Goal: Check status: Check status

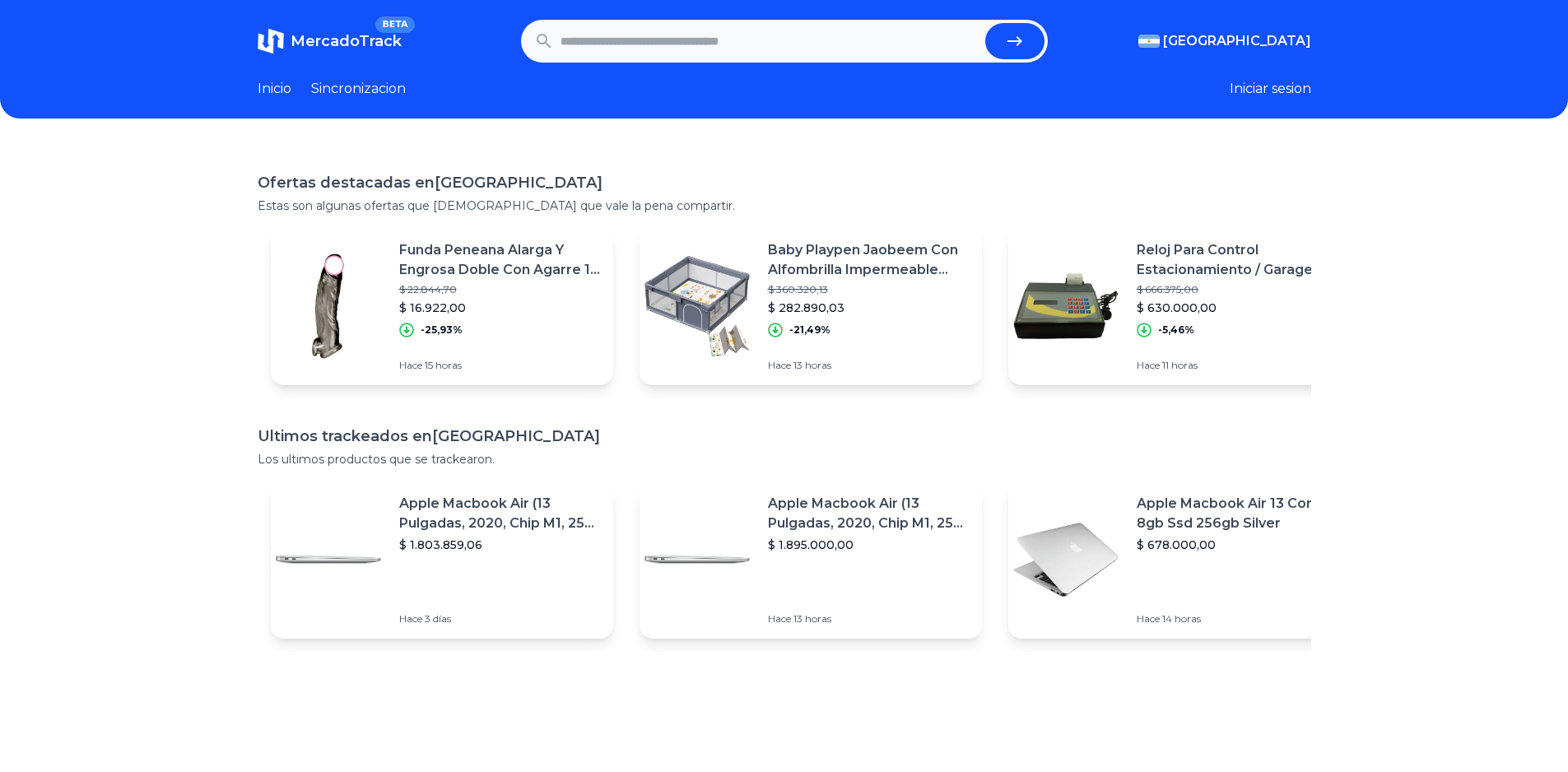
click at [664, 43] on input "text" at bounding box center [769, 41] width 418 height 37
paste input "**********"
click at [1025, 36] on icon "submit" at bounding box center [1015, 41] width 20 height 20
type input "**********"
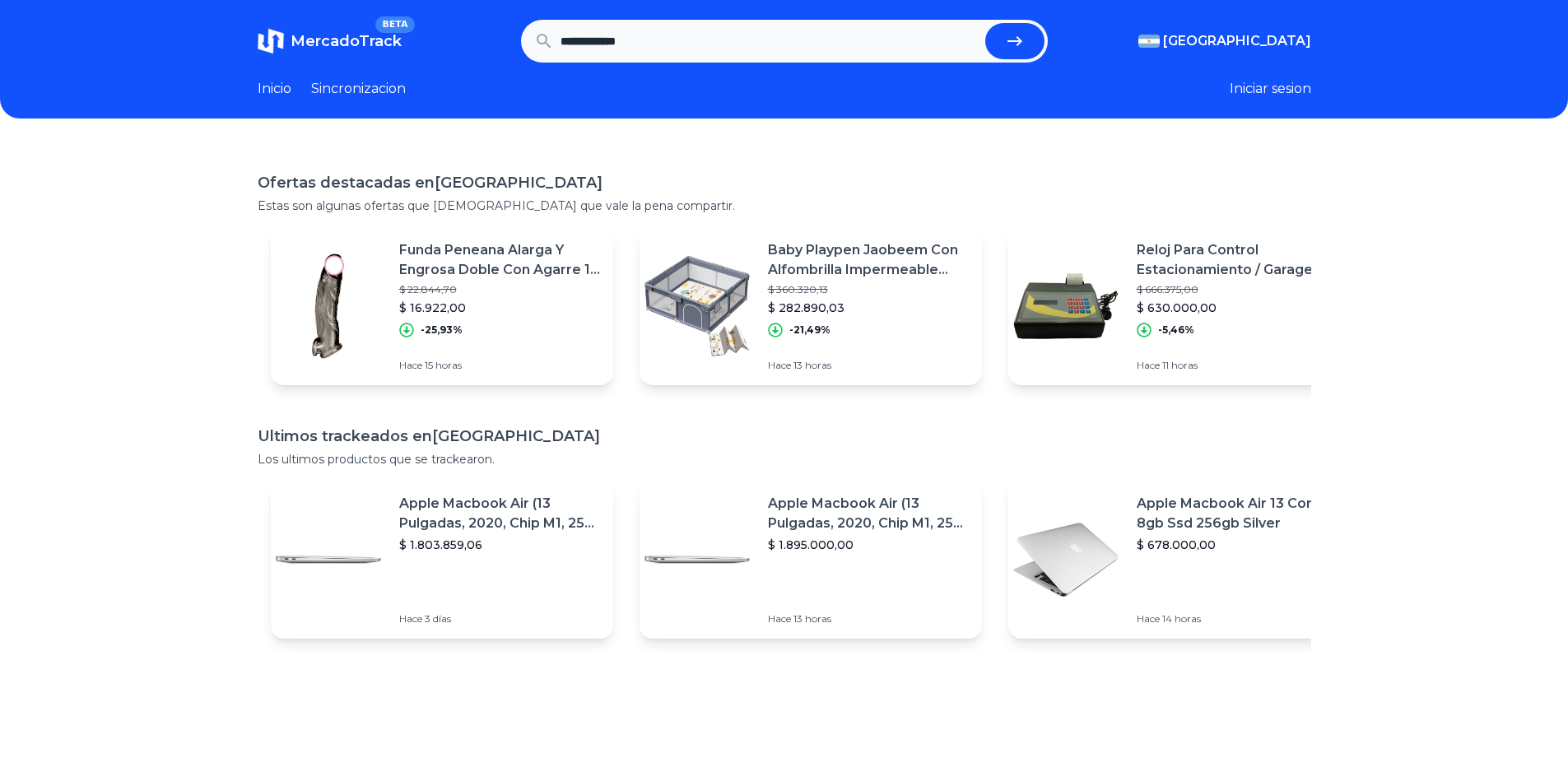
scroll to position [0, 0]
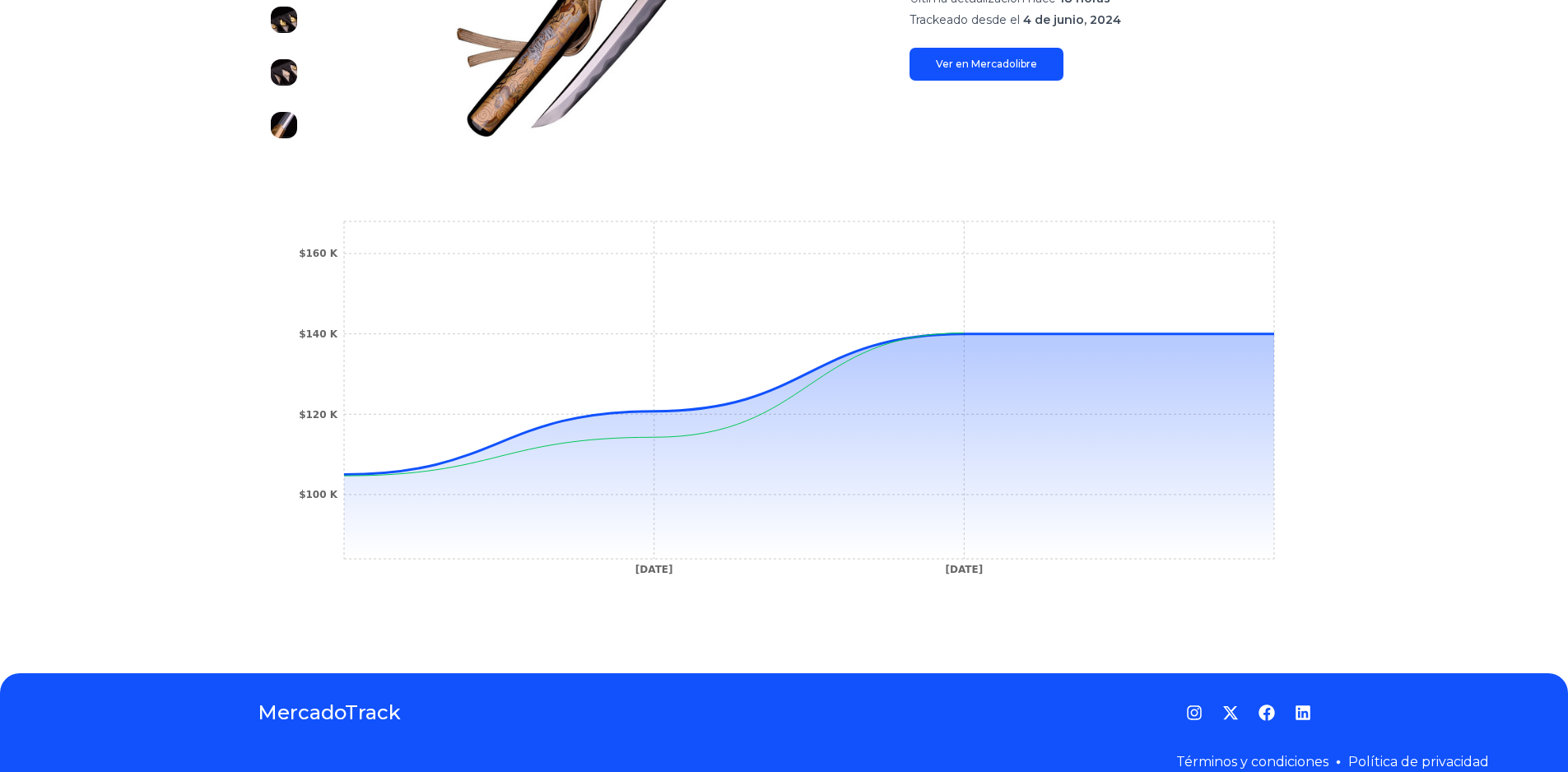
scroll to position [82, 0]
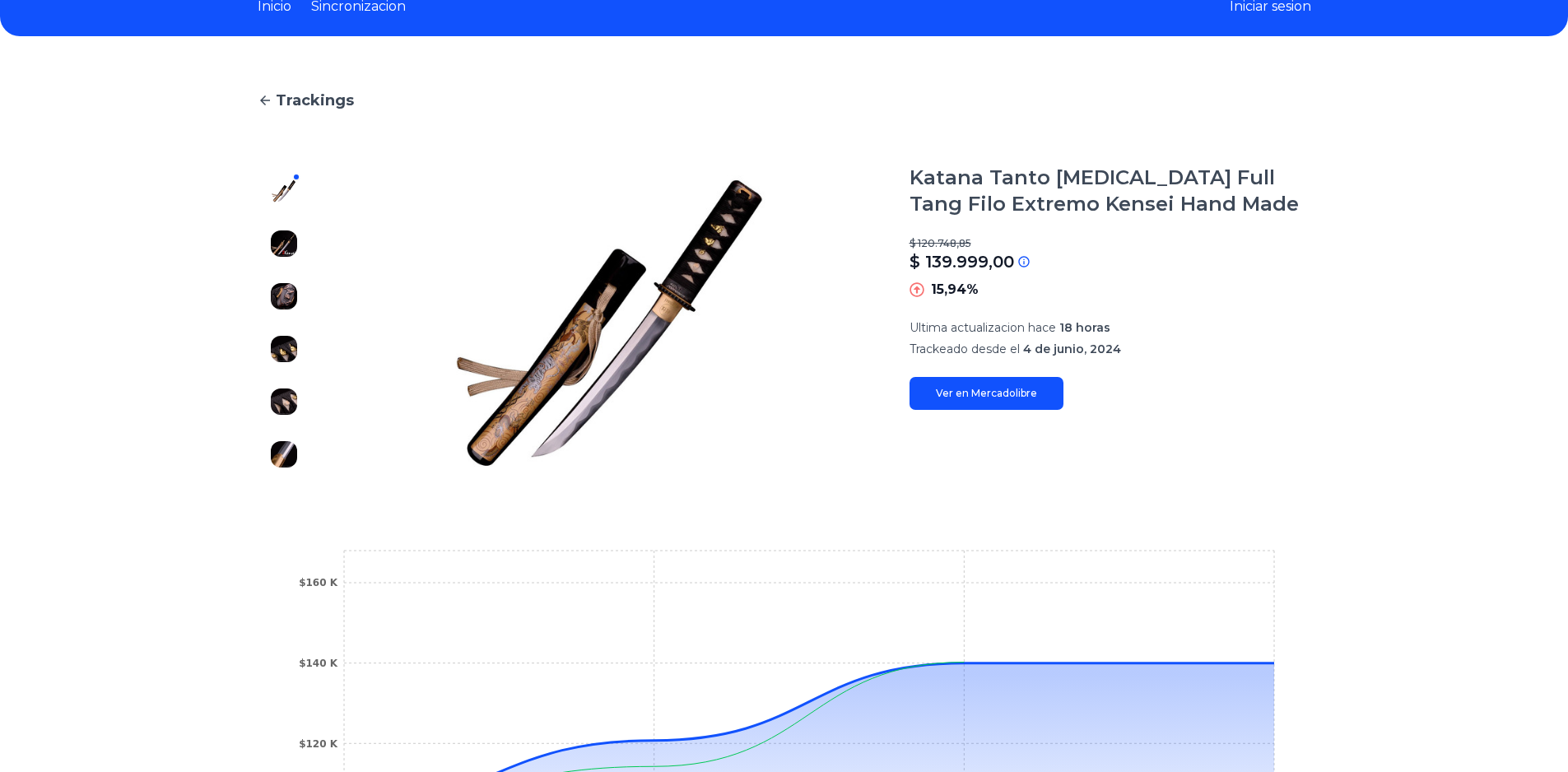
click at [296, 172] on div at bounding box center [284, 322] width 53 height 316
click at [300, 205] on div at bounding box center [284, 322] width 53 height 316
drag, startPoint x: 295, startPoint y: 288, endPoint x: 294, endPoint y: 93, distance: 195.0
click at [294, 288] on img at bounding box center [284, 296] width 26 height 26
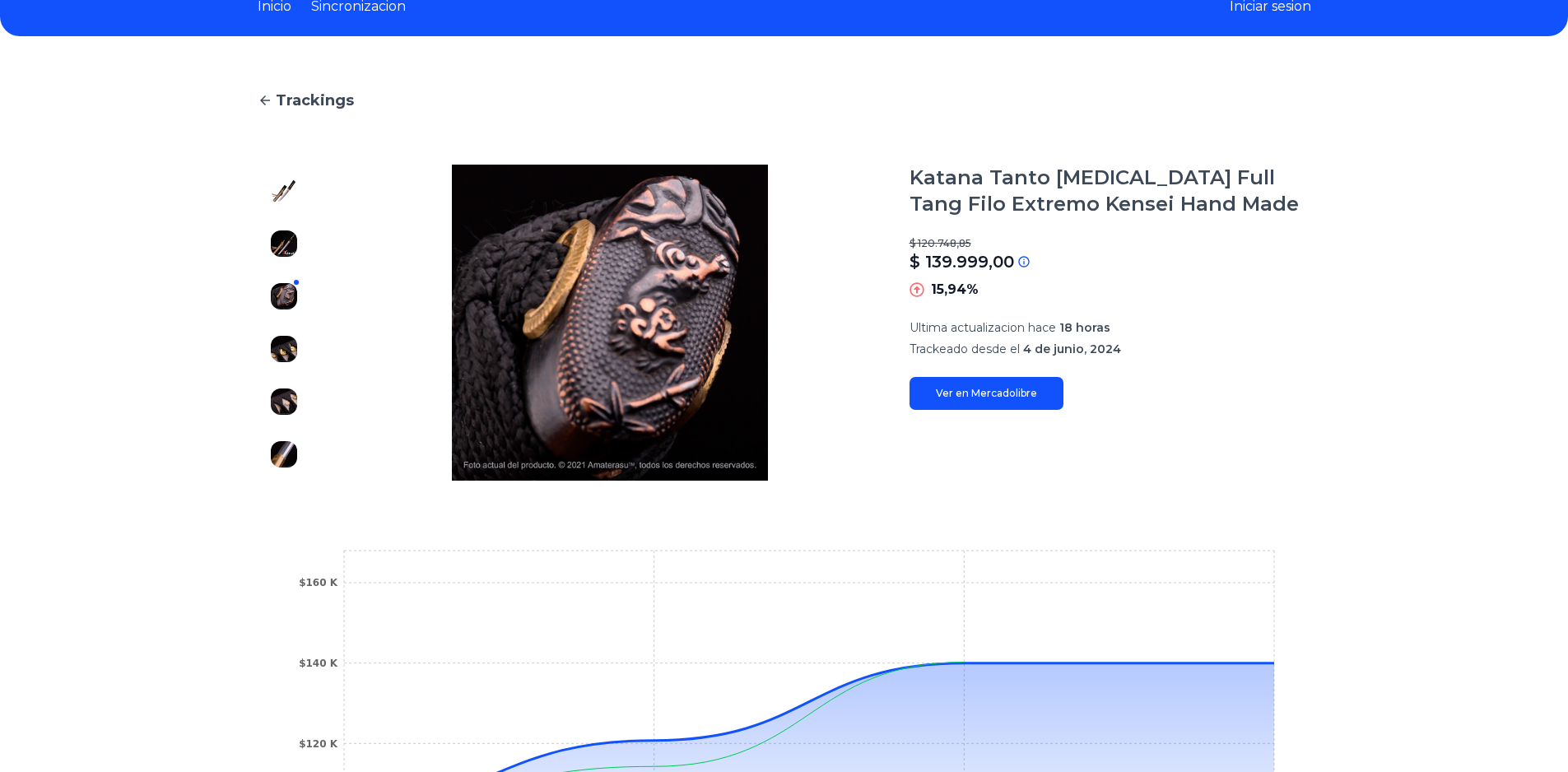
drag, startPoint x: 298, startPoint y: 342, endPoint x: 298, endPoint y: 351, distance: 9.0
click at [298, 342] on img at bounding box center [284, 349] width 26 height 26
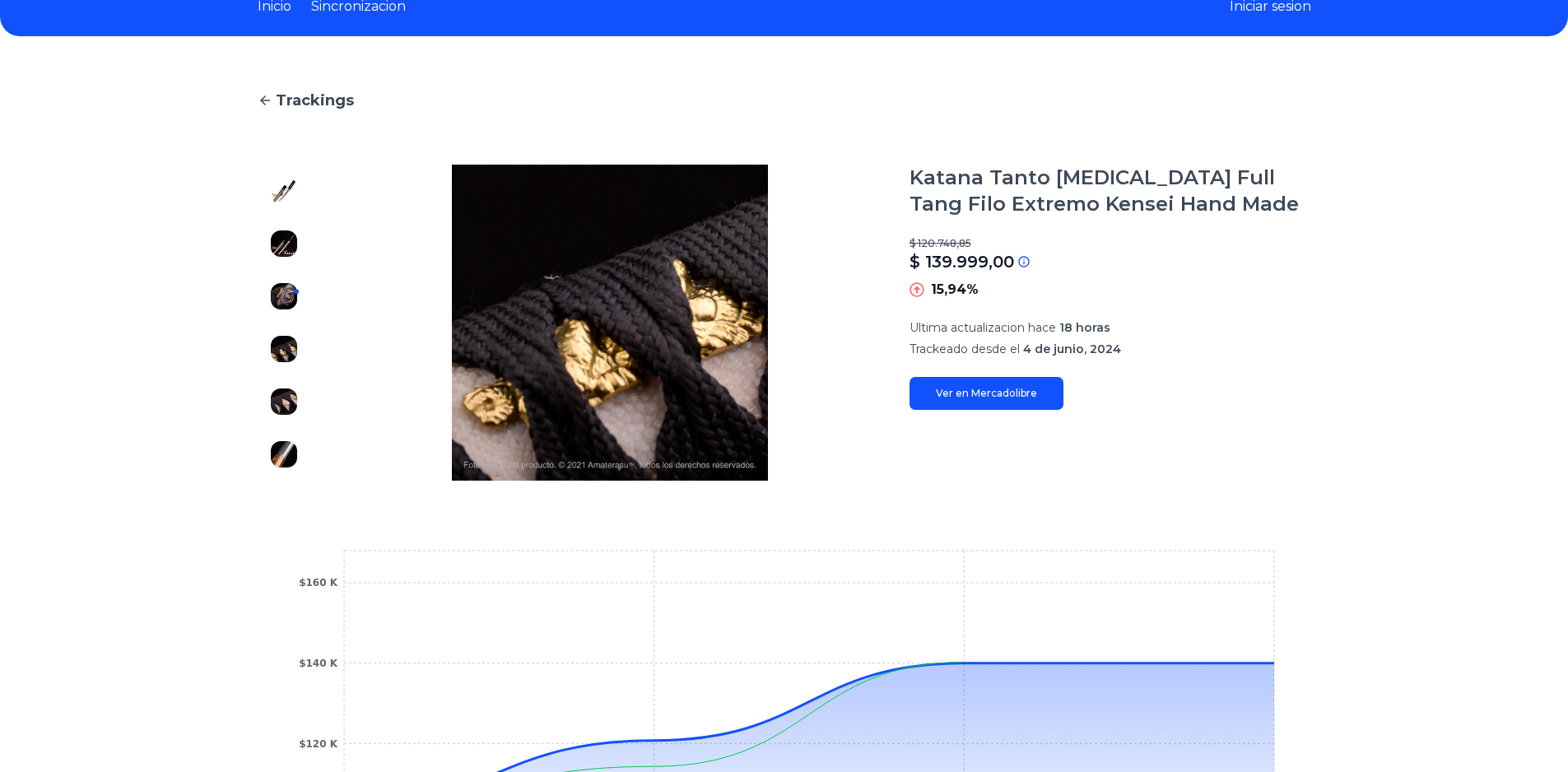
click at [292, 414] on img at bounding box center [284, 402] width 26 height 26
